Goal: Information Seeking & Learning: Check status

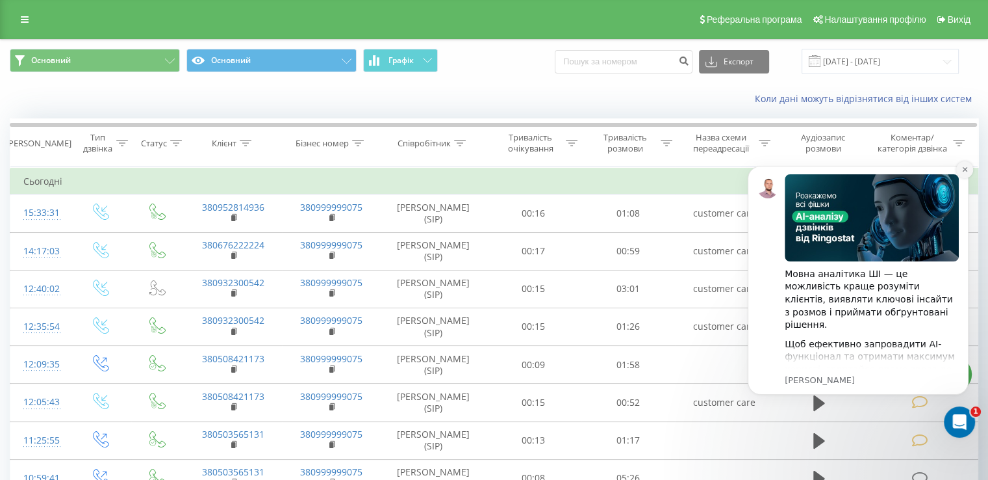
click at [966, 174] on button "Dismiss notification" at bounding box center [965, 169] width 17 height 17
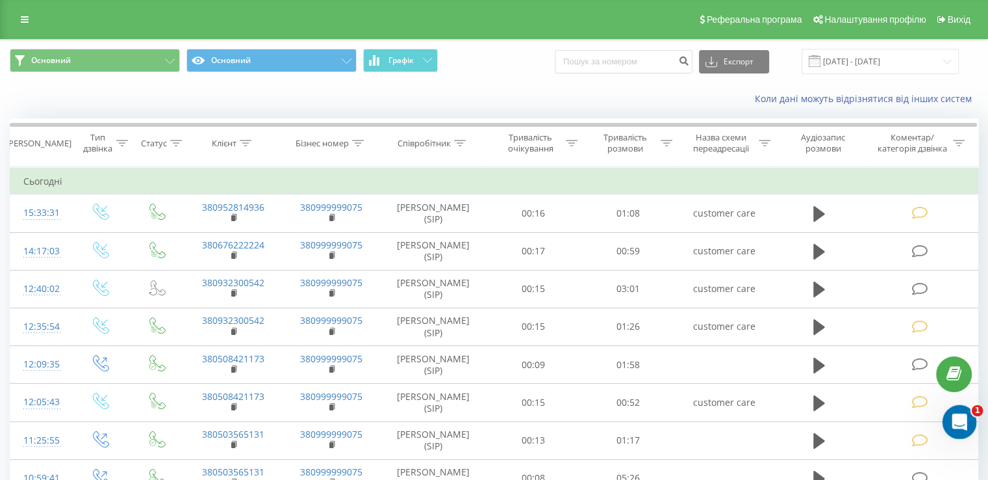
click at [960, 414] on icon "Відкрити програму для спілкування Intercom" at bounding box center [957, 419] width 21 height 21
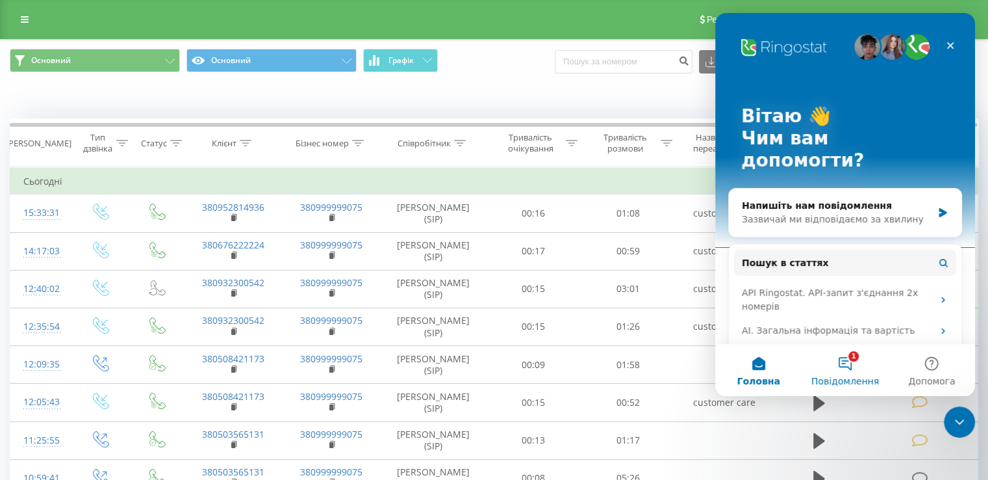
click at [830, 363] on button "1 Повідомлення" at bounding box center [845, 370] width 86 height 52
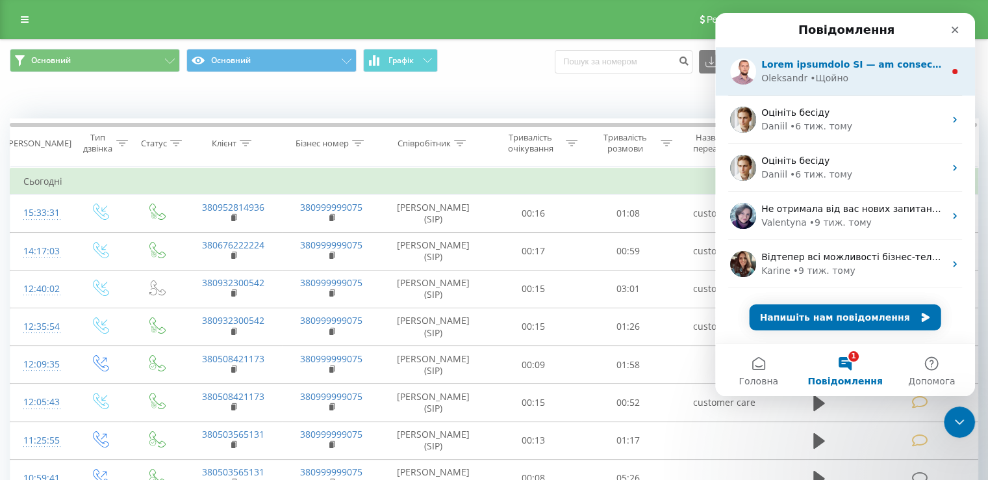
click at [851, 50] on div "[PERSON_NAME]" at bounding box center [845, 71] width 260 height 48
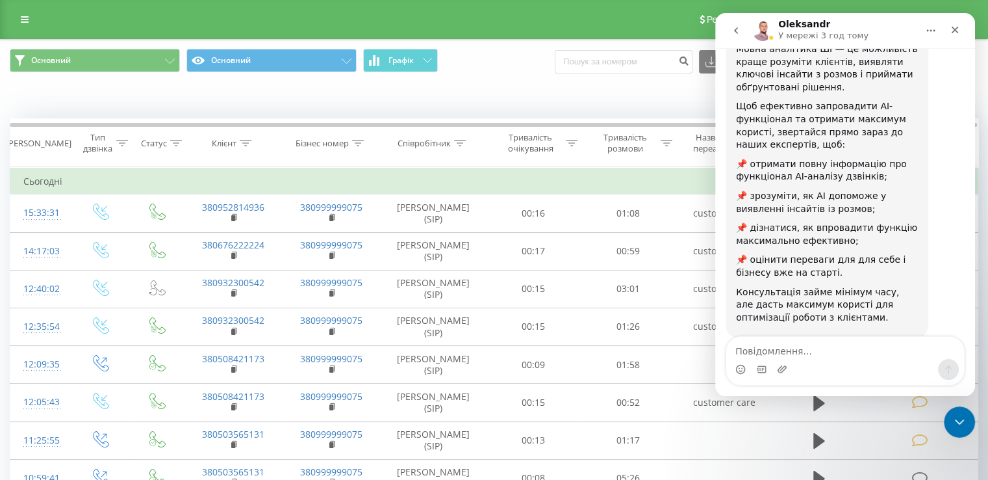
scroll to position [202, 0]
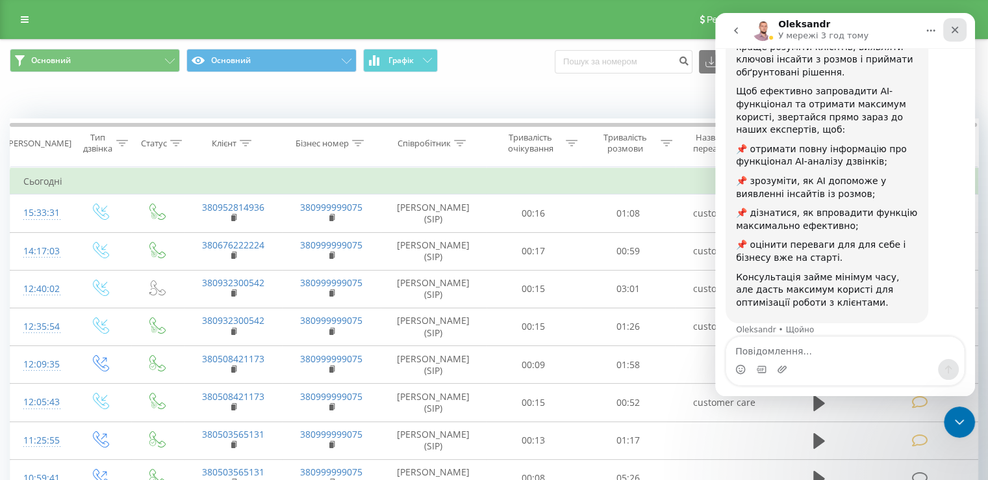
click at [964, 32] on div "Закрити" at bounding box center [955, 29] width 23 height 23
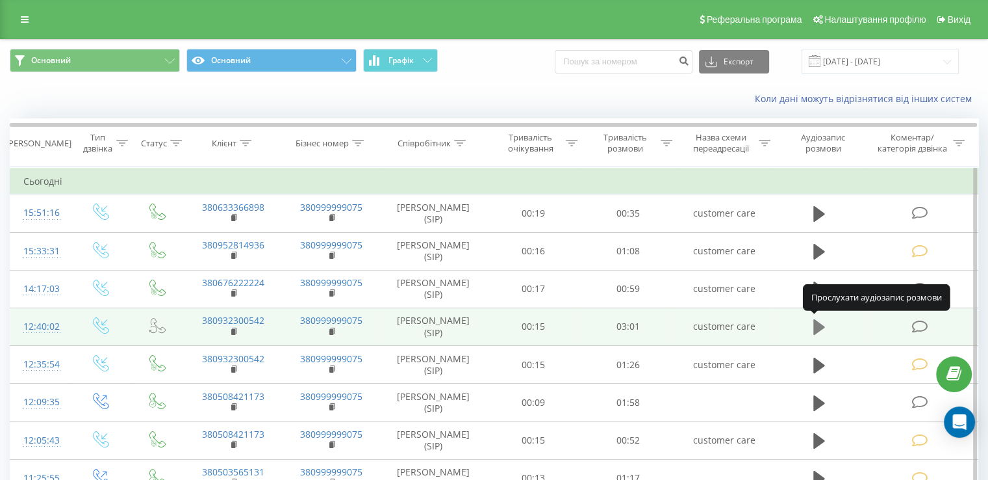
click at [822, 335] on button at bounding box center [819, 326] width 19 height 19
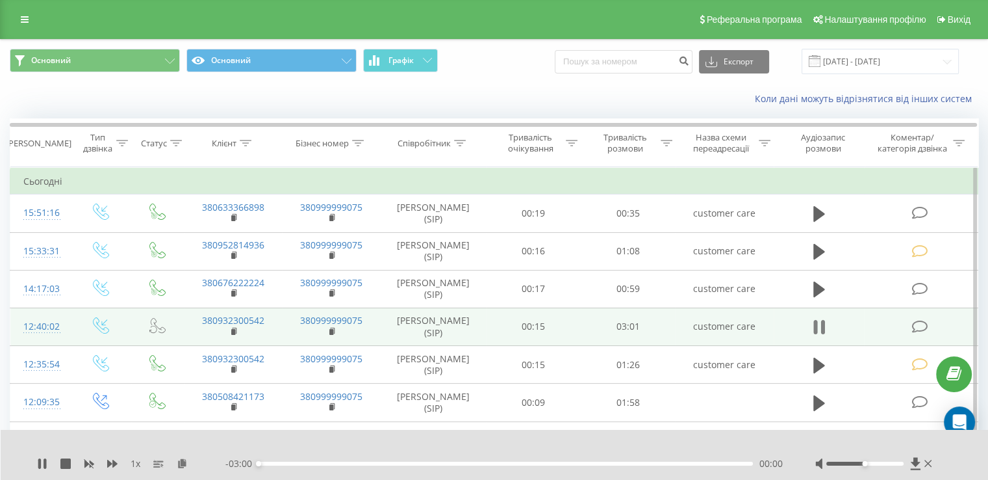
click at [819, 325] on icon at bounding box center [820, 327] width 12 height 18
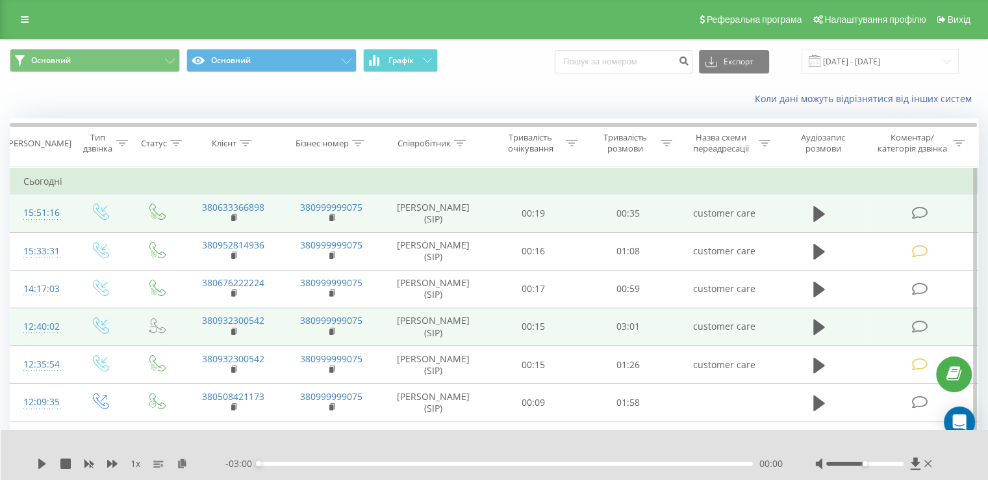
click at [229, 216] on td "380633366898" at bounding box center [233, 213] width 98 height 38
click at [232, 217] on rect at bounding box center [233, 218] width 4 height 6
